Goal: Information Seeking & Learning: Learn about a topic

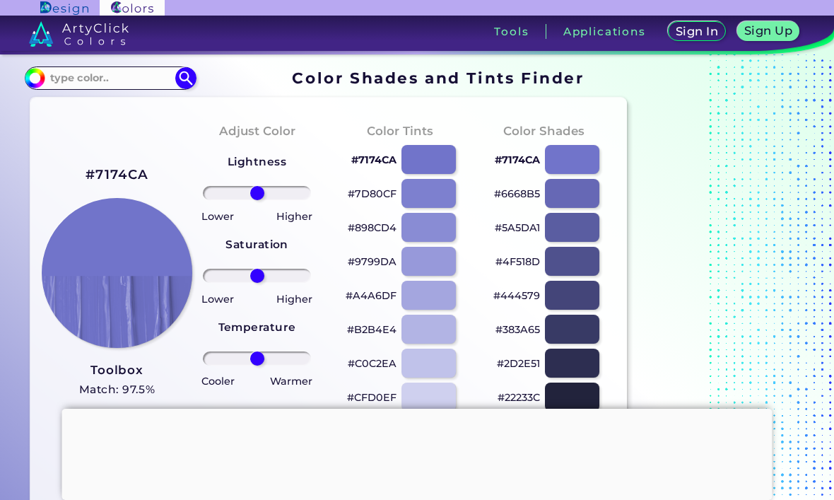
click at [28, 75] on input "#7174ca" at bounding box center [33, 76] width 18 height 18
click at [33, 78] on input "#7971ca" at bounding box center [33, 76] width 18 height 18
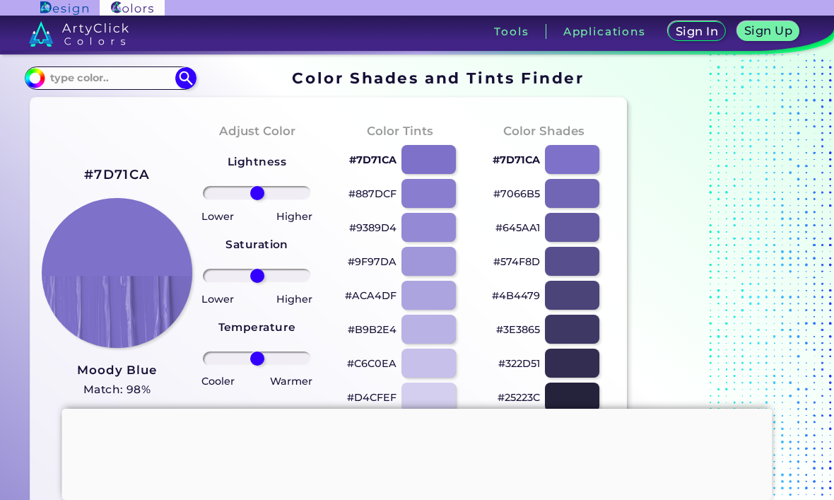
click at [28, 77] on input "#7d71ca" at bounding box center [33, 76] width 18 height 18
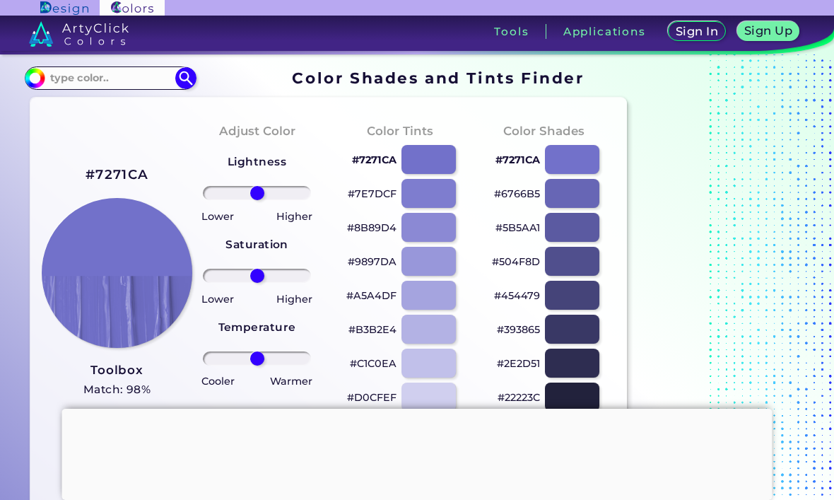
click at [447, 181] on div at bounding box center [429, 193] width 54 height 29
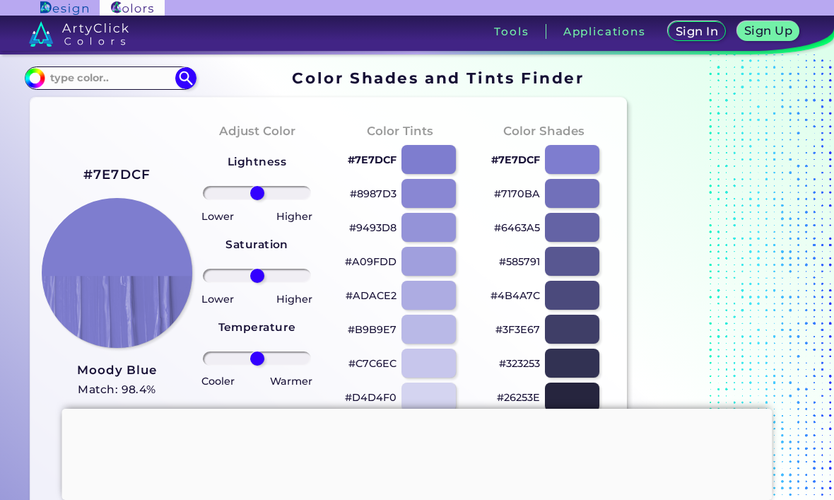
click at [37, 69] on img at bounding box center [34, 77] width 21 height 21
click at [32, 83] on img at bounding box center [34, 77] width 21 height 21
click at [33, 78] on input "#7e7dcf" at bounding box center [33, 76] width 18 height 18
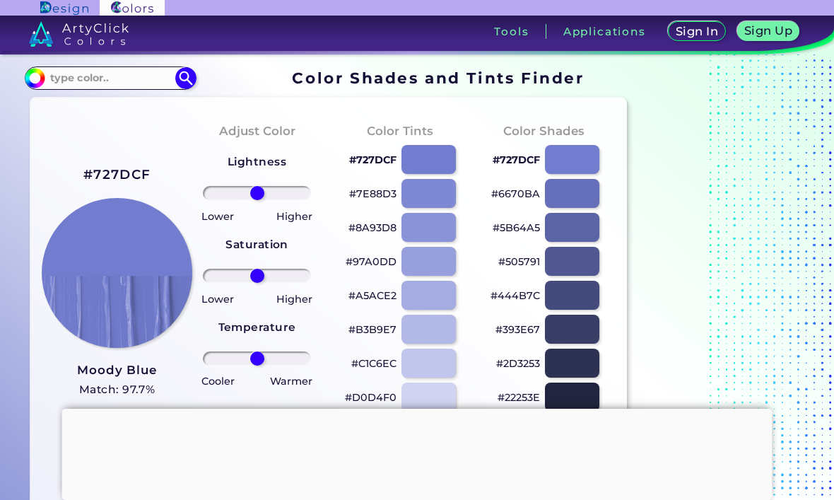
type input "#7270cf"
